Goal: Task Accomplishment & Management: Manage account settings

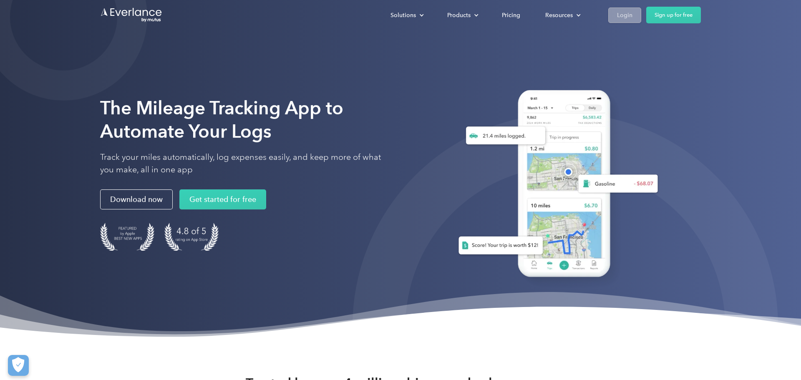
click at [616, 16] on link "Login" at bounding box center [624, 15] width 33 height 15
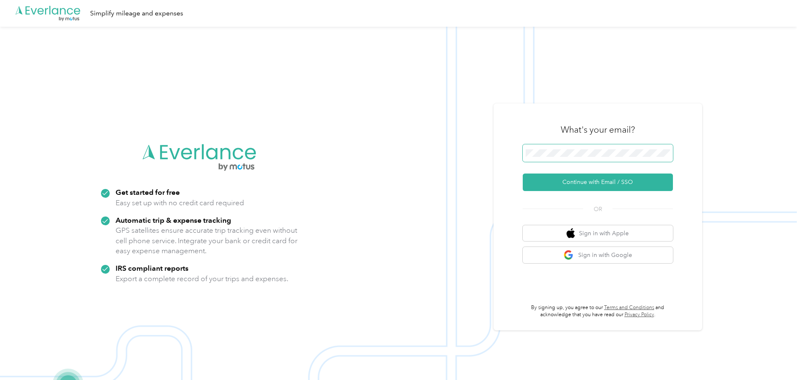
click at [588, 148] on span at bounding box center [597, 153] width 150 height 18
click at [522, 173] on button "Continue with Email / SSO" at bounding box center [597, 182] width 150 height 18
click at [555, 146] on span at bounding box center [597, 153] width 150 height 18
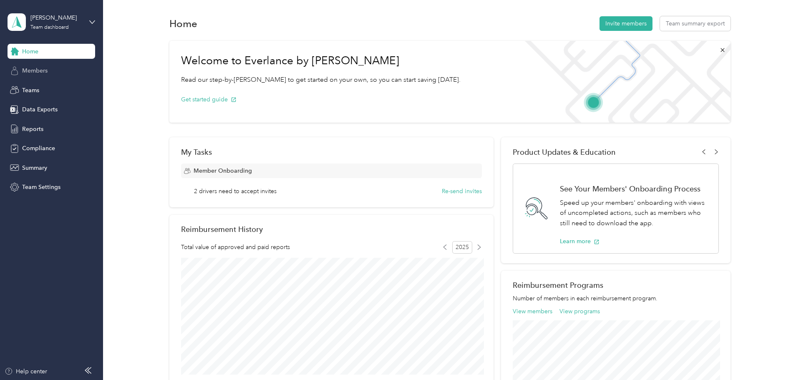
click at [38, 73] on span "Members" at bounding box center [34, 70] width 25 height 9
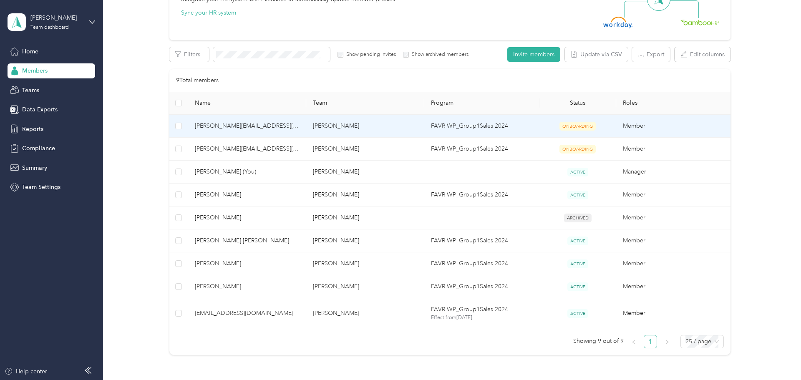
scroll to position [114, 0]
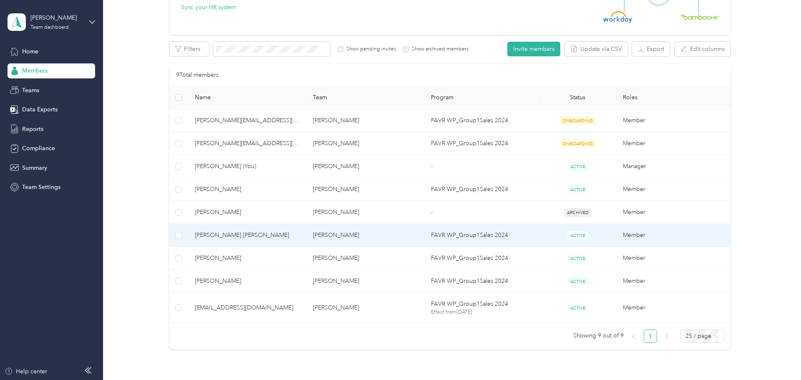
click at [274, 236] on span "[PERSON_NAME] [PERSON_NAME]" at bounding box center [247, 235] width 105 height 9
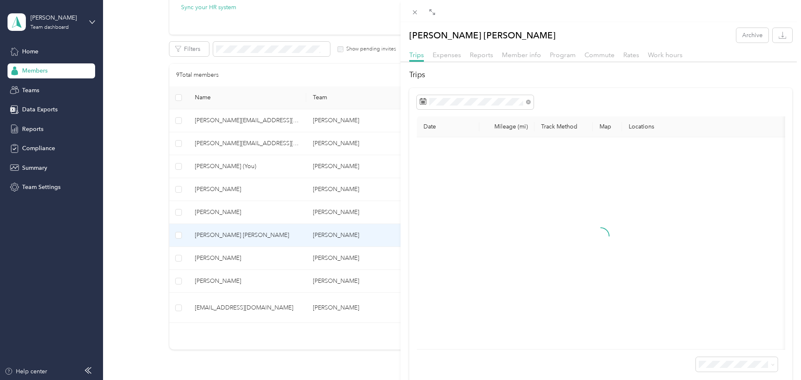
click at [466, 52] on div "Trips Expenses Reports Member info Program Commute Rates Work hours" at bounding box center [600, 56] width 400 height 12
click at [479, 52] on span "Reports" at bounding box center [481, 55] width 23 height 8
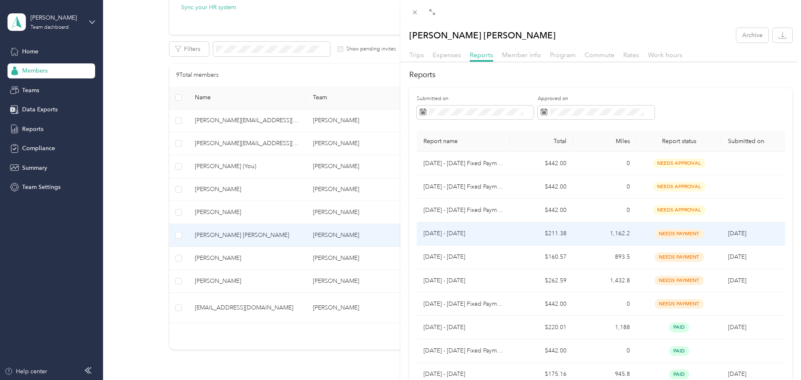
click at [493, 231] on p "[DATE] - [DATE]" at bounding box center [463, 233] width 80 height 9
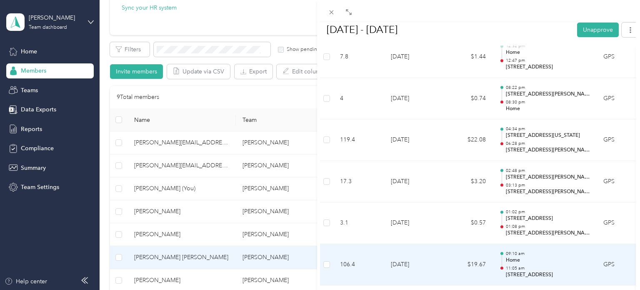
scroll to position [3499, 0]
